Goal: Information Seeking & Learning: Learn about a topic

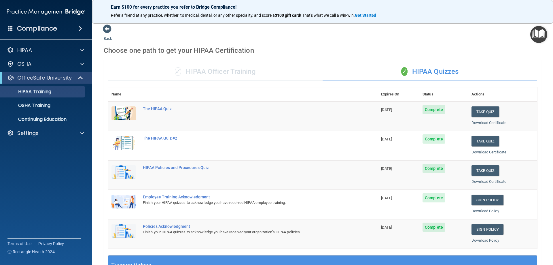
scroll to position [169, 0]
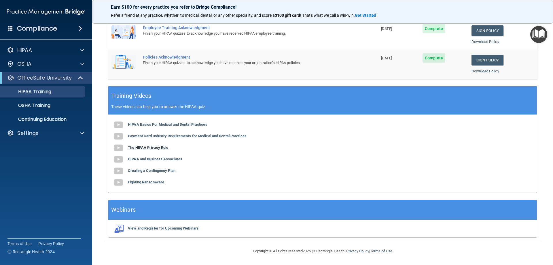
click at [153, 147] on b "The HIPAA Privacy Rule" at bounding box center [148, 147] width 40 height 4
click at [140, 159] on b "HIPAA and Business Associates" at bounding box center [155, 159] width 54 height 4
click at [148, 171] on b "Creating a Contingency Plan" at bounding box center [152, 170] width 48 height 4
click at [148, 182] on b "Fighting Ransomware" at bounding box center [146, 182] width 36 height 4
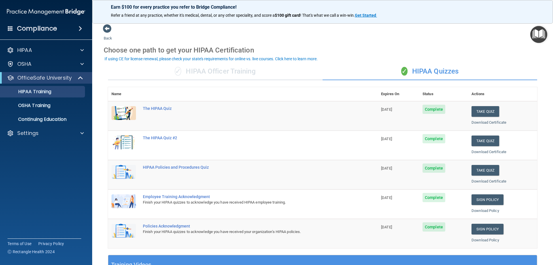
scroll to position [0, 0]
click at [163, 109] on div "The HIPAA Quiz" at bounding box center [246, 108] width 206 height 5
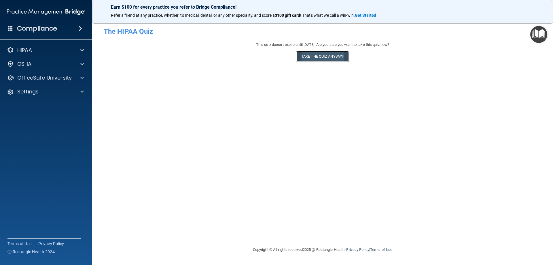
click at [325, 56] on button "Take the quiz anyway!" at bounding box center [322, 56] width 52 height 11
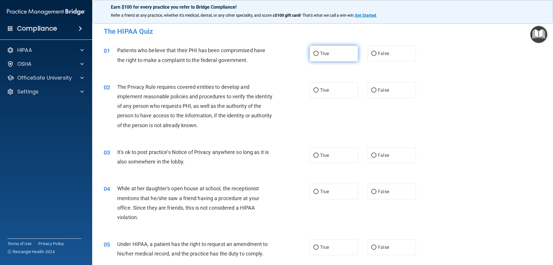
click at [313, 52] on input "True" at bounding box center [315, 54] width 5 height 4
radio input "true"
click at [315, 89] on input "True" at bounding box center [315, 90] width 5 height 4
radio input "true"
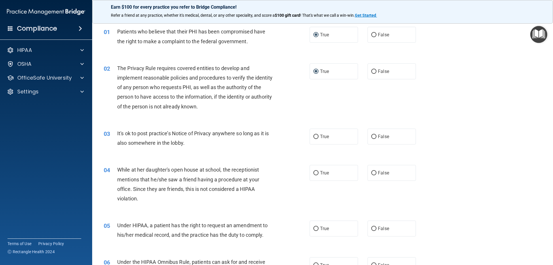
scroll to position [29, 0]
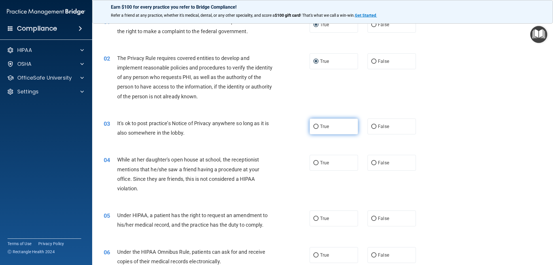
click at [314, 127] on input "True" at bounding box center [315, 126] width 5 height 4
radio input "true"
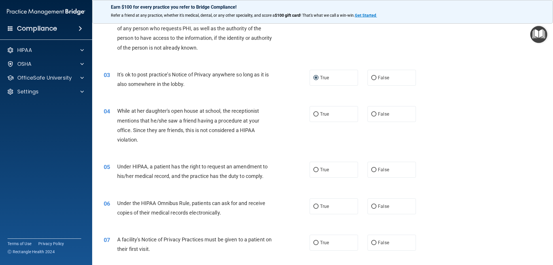
scroll to position [86, 0]
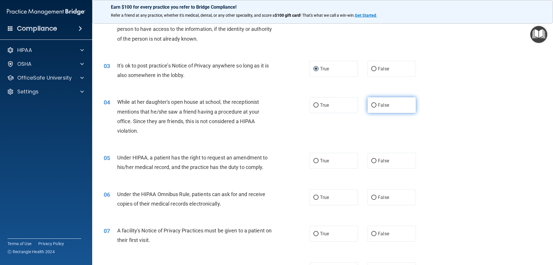
click at [371, 106] on input "False" at bounding box center [373, 105] width 5 height 4
radio input "true"
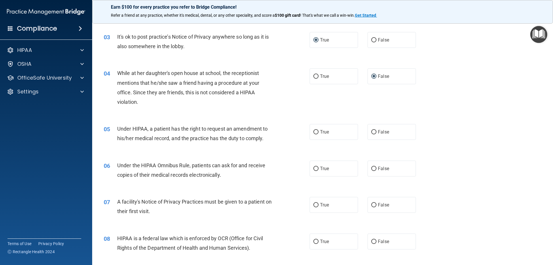
scroll to position [144, 0]
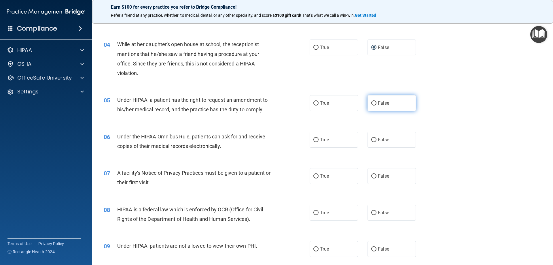
click at [371, 103] on input "False" at bounding box center [373, 103] width 5 height 4
radio input "true"
click at [314, 103] on input "True" at bounding box center [315, 103] width 5 height 4
radio input "true"
radio input "false"
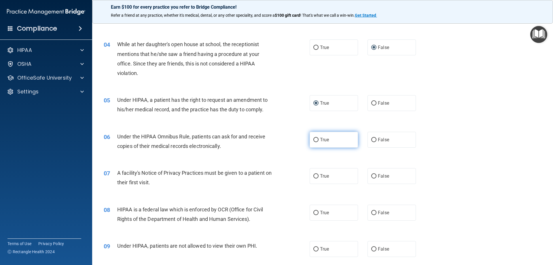
click at [314, 139] on input "True" at bounding box center [315, 140] width 5 height 4
radio input "true"
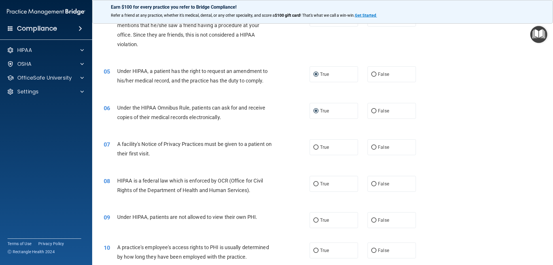
scroll to position [202, 0]
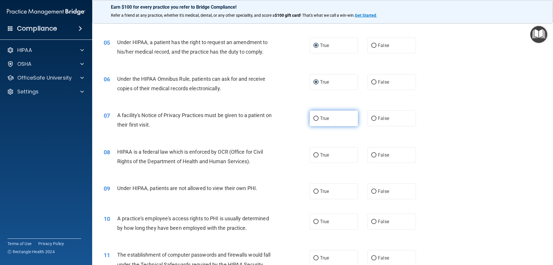
click at [313, 118] on input "True" at bounding box center [315, 118] width 5 height 4
radio input "true"
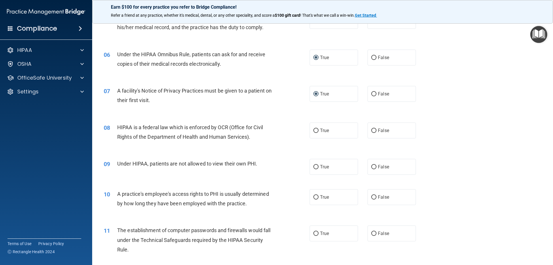
scroll to position [259, 0]
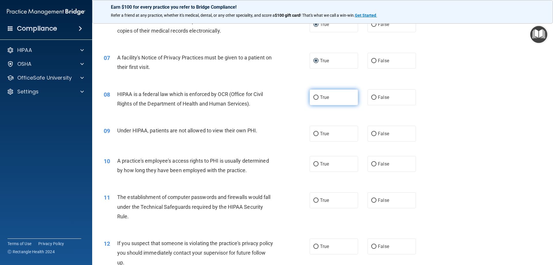
click at [313, 96] on input "True" at bounding box center [315, 97] width 5 height 4
radio input "true"
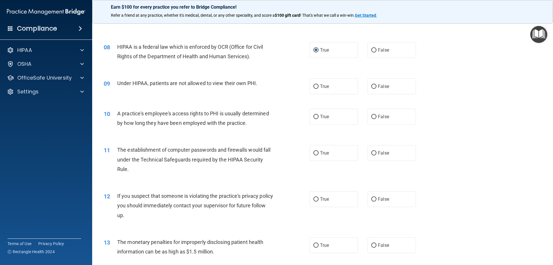
scroll to position [317, 0]
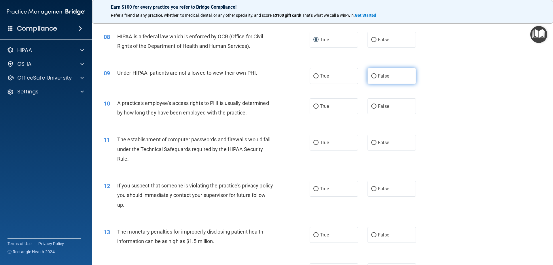
click at [371, 75] on input "False" at bounding box center [373, 76] width 5 height 4
radio input "true"
click at [371, 106] on input "False" at bounding box center [373, 106] width 5 height 4
radio input "true"
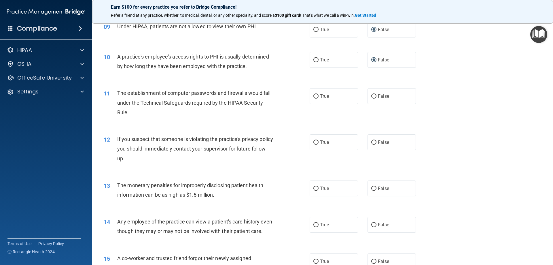
scroll to position [374, 0]
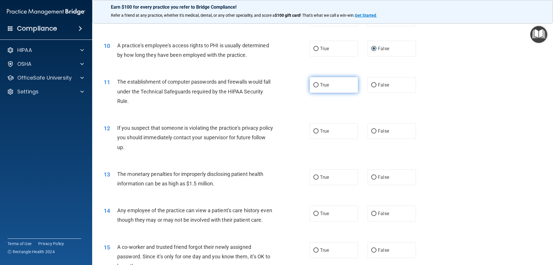
click at [313, 85] on input "True" at bounding box center [315, 85] width 5 height 4
radio input "true"
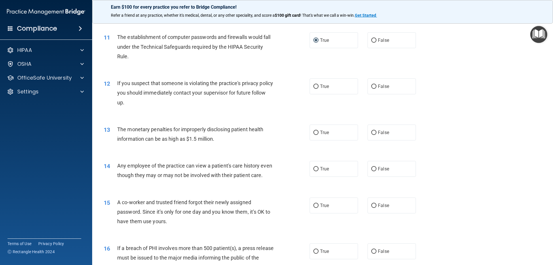
scroll to position [432, 0]
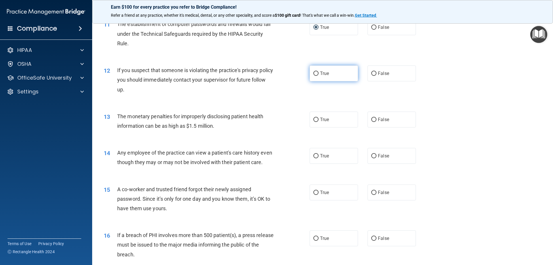
click at [314, 74] on input "True" at bounding box center [315, 73] width 5 height 4
radio input "true"
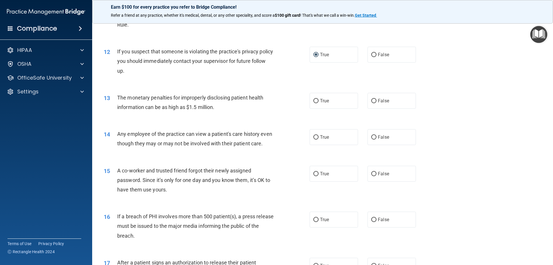
scroll to position [461, 0]
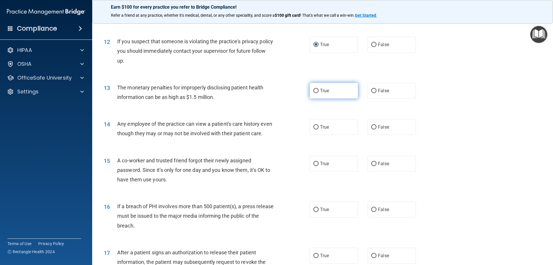
click at [314, 90] on input "True" at bounding box center [315, 91] width 5 height 4
radio input "true"
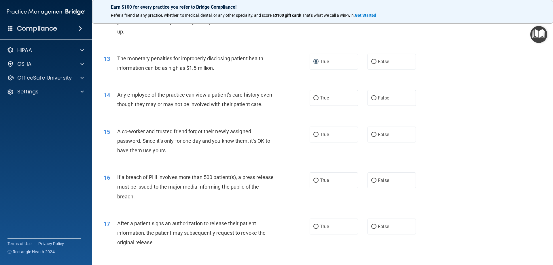
scroll to position [518, 0]
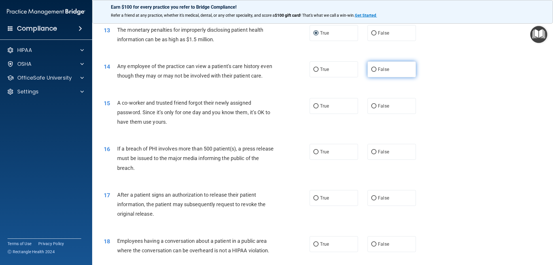
click at [368, 70] on label "False" at bounding box center [391, 69] width 48 height 16
click at [371, 70] on input "False" at bounding box center [373, 69] width 5 height 4
radio input "true"
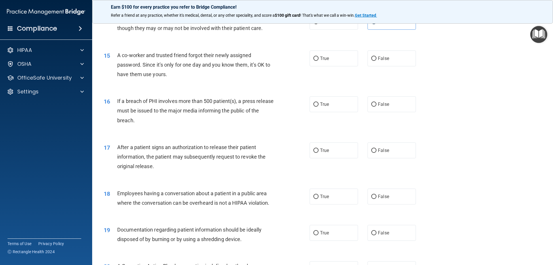
scroll to position [576, 0]
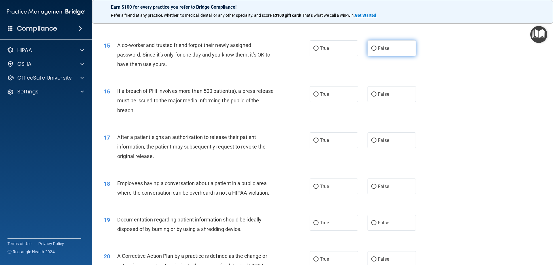
click at [371, 51] on input "False" at bounding box center [373, 48] width 5 height 4
radio input "true"
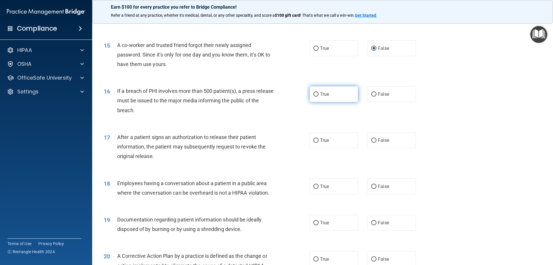
click at [313, 96] on input "True" at bounding box center [315, 94] width 5 height 4
radio input "true"
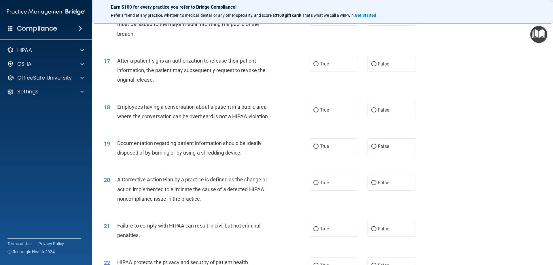
scroll to position [662, 0]
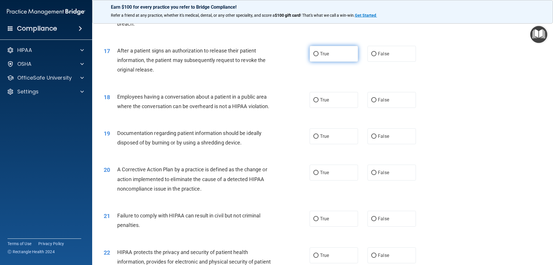
click at [313, 56] on input "True" at bounding box center [315, 54] width 5 height 4
radio input "true"
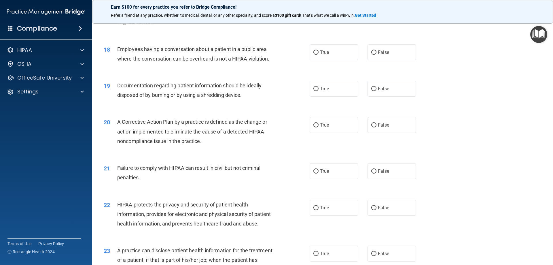
scroll to position [720, 0]
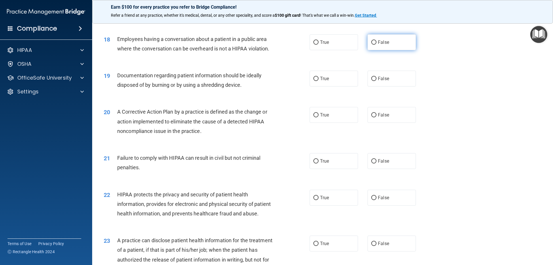
click at [378, 45] on span "False" at bounding box center [383, 41] width 11 height 5
click at [376, 45] on input "False" at bounding box center [373, 42] width 5 height 4
radio input "true"
click at [313, 81] on input "True" at bounding box center [315, 79] width 5 height 4
radio input "true"
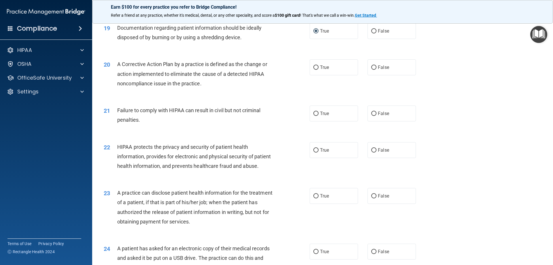
scroll to position [777, 0]
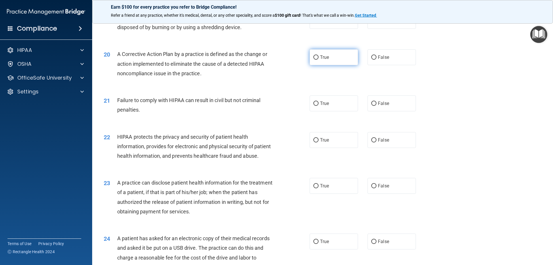
click at [320, 60] on span "True" at bounding box center [324, 56] width 9 height 5
click at [318, 60] on input "True" at bounding box center [315, 57] width 5 height 4
radio input "true"
click at [373, 106] on input "False" at bounding box center [373, 103] width 5 height 4
radio input "true"
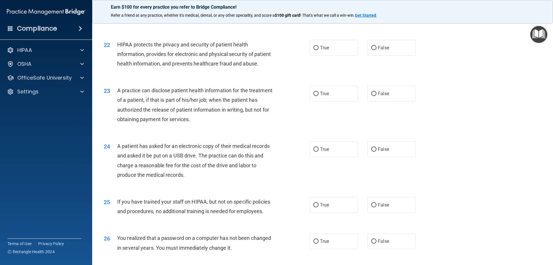
scroll to position [893, 0]
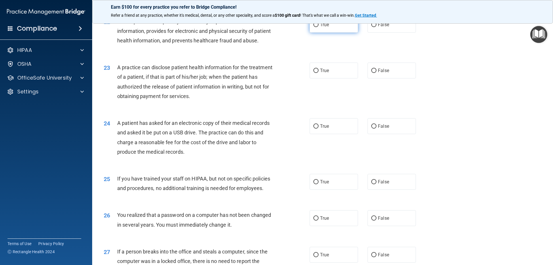
click at [320, 27] on span "True" at bounding box center [324, 24] width 9 height 5
click at [318, 27] on input "True" at bounding box center [315, 25] width 5 height 4
radio input "true"
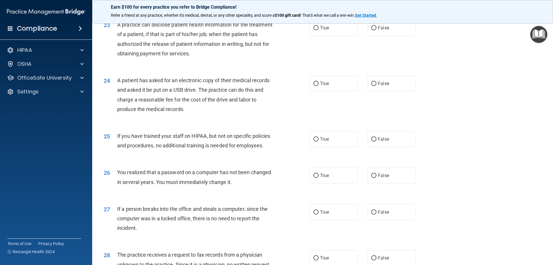
scroll to position [921, 0]
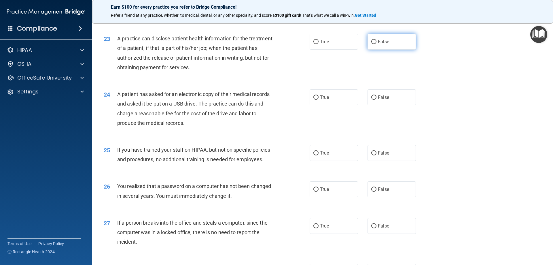
click at [374, 50] on label "False" at bounding box center [391, 42] width 48 height 16
click at [374, 44] on input "False" at bounding box center [373, 42] width 5 height 4
radio input "true"
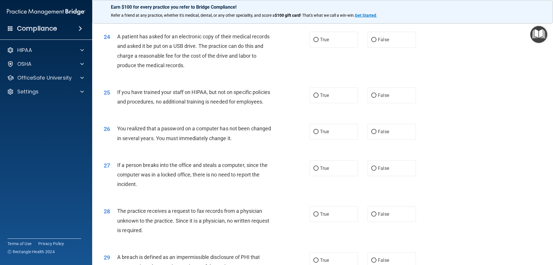
scroll to position [1008, 0]
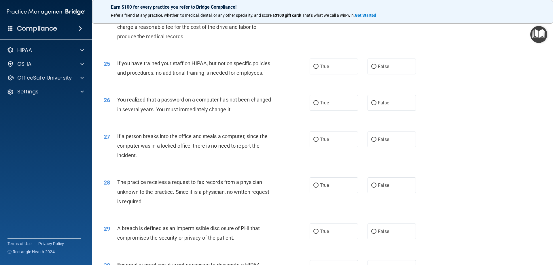
click at [327, 14] on span "True" at bounding box center [324, 10] width 9 height 5
click at [318, 13] on input "True" at bounding box center [315, 11] width 5 height 4
radio input "true"
click at [382, 69] on span "False" at bounding box center [383, 66] width 11 height 5
click at [376, 69] on input "False" at bounding box center [373, 67] width 5 height 4
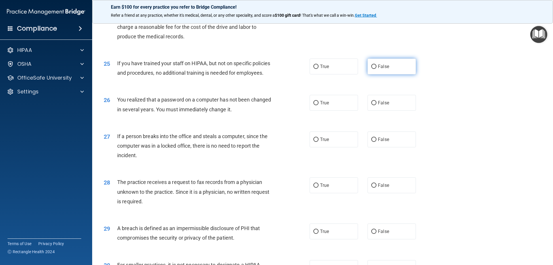
radio input "true"
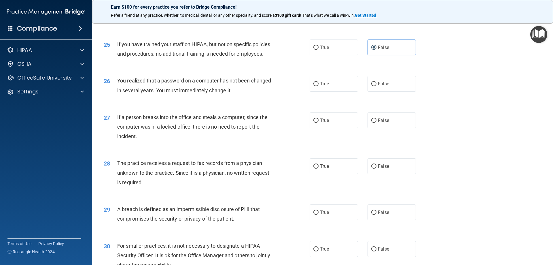
scroll to position [1065, 0]
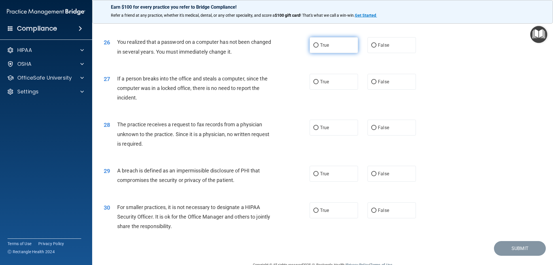
click at [322, 48] on span "True" at bounding box center [324, 44] width 9 height 5
click at [318, 48] on input "True" at bounding box center [315, 45] width 5 height 4
radio input "true"
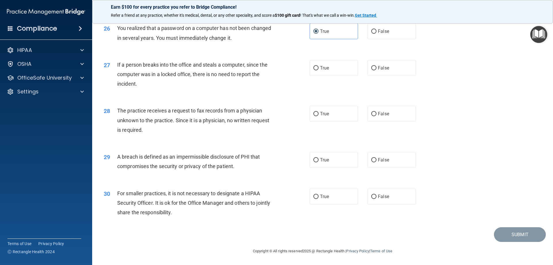
scroll to position [1098, 0]
click at [384, 65] on label "False" at bounding box center [391, 68] width 48 height 16
click at [376, 66] on input "False" at bounding box center [373, 68] width 5 height 4
radio input "true"
click at [384, 112] on span "False" at bounding box center [383, 113] width 11 height 5
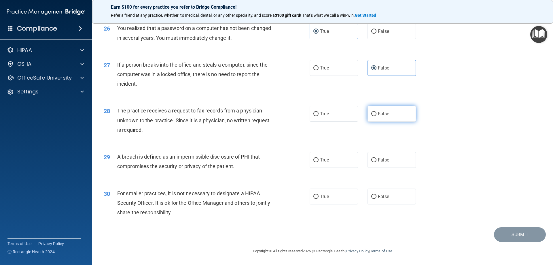
click at [376, 112] on input "False" at bounding box center [373, 114] width 5 height 4
radio input "true"
